Goal: Go to known website: Access a specific website the user already knows

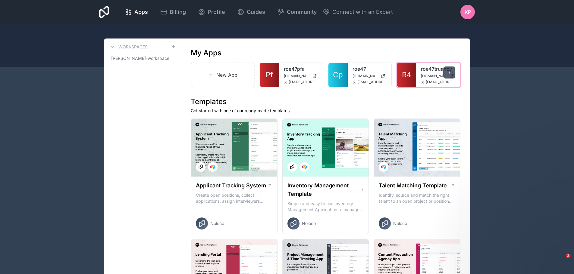
click at [451, 73] on icon at bounding box center [449, 72] width 5 height 5
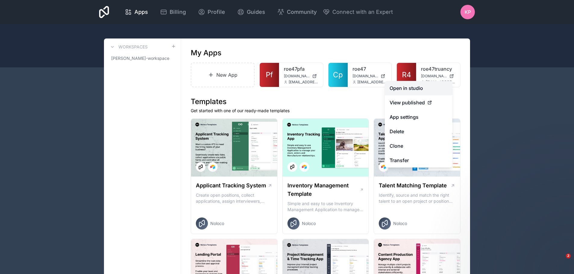
click at [418, 89] on link "Open in studio" at bounding box center [418, 88] width 67 height 14
